Goal: Task Accomplishment & Management: Complete application form

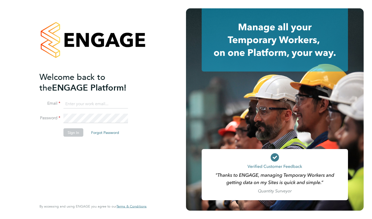
type input "vesowton@hotmail.com"
click at [70, 133] on button "Sign In" at bounding box center [73, 132] width 20 height 8
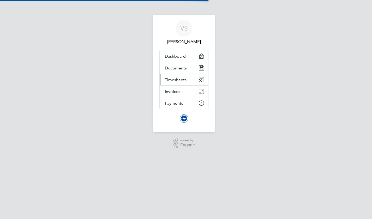
click at [174, 79] on span "Timesheets" at bounding box center [176, 79] width 22 height 5
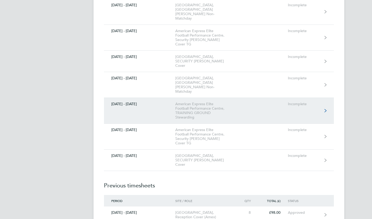
scroll to position [5662, 0]
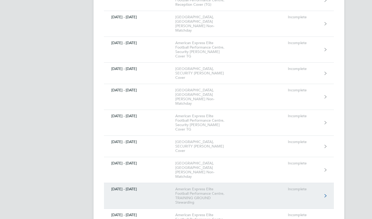
click at [196, 187] on div "American Express Elite Football Performance Centre, TRAINING GROUND Stewarding" at bounding box center [205, 196] width 60 height 18
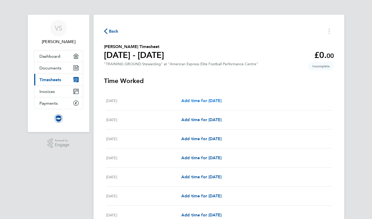
click at [195, 99] on span "Add time for [DATE]" at bounding box center [201, 100] width 40 height 5
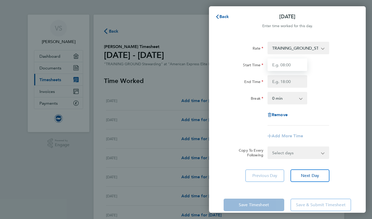
click at [290, 65] on input "Start Time" at bounding box center [287, 64] width 40 height 13
type input "15:30"
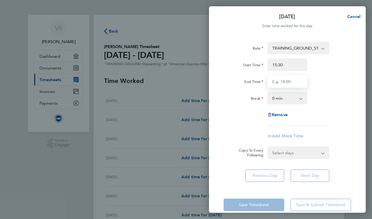
click at [277, 80] on input "End Time" at bounding box center [287, 81] width 40 height 13
click at [321, 79] on div "End Time 20000" at bounding box center [287, 81] width 132 height 13
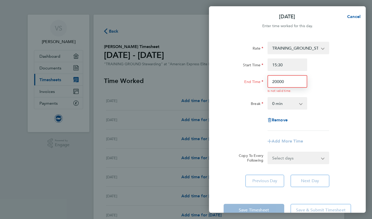
click at [294, 84] on input "20000" at bounding box center [287, 81] width 40 height 13
type input "20:00"
click at [316, 79] on div "End Time 20:00 Is not valid time." at bounding box center [287, 84] width 132 height 18
